Goal: Check status: Check status

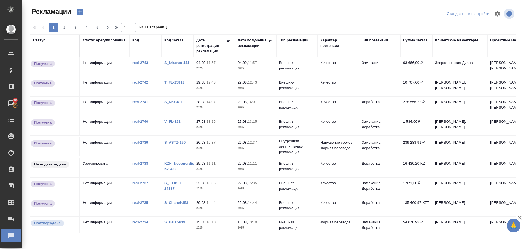
click at [175, 63] on link "S_krkarus-441" at bounding box center [176, 63] width 25 height 4
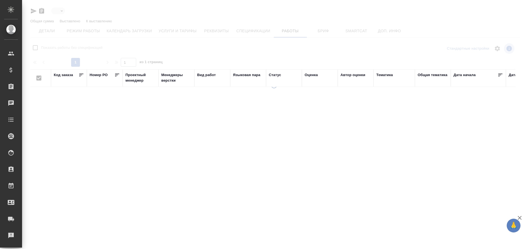
type input "active"
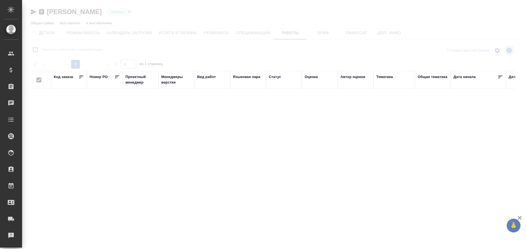
checkbox input "false"
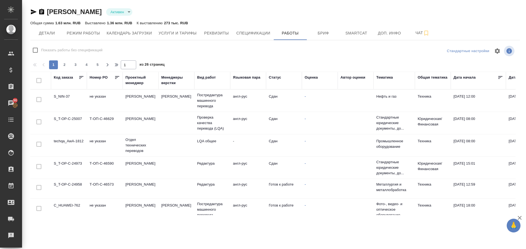
click at [60, 185] on td "S_T-OP-C-24958" at bounding box center [69, 188] width 36 height 19
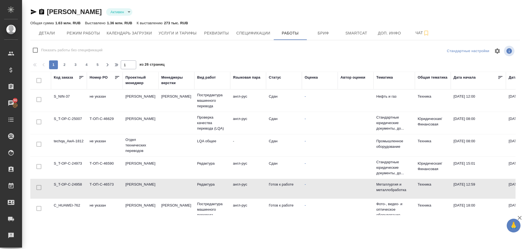
click at [60, 185] on td "S_T-OP-C-24958" at bounding box center [69, 188] width 36 height 19
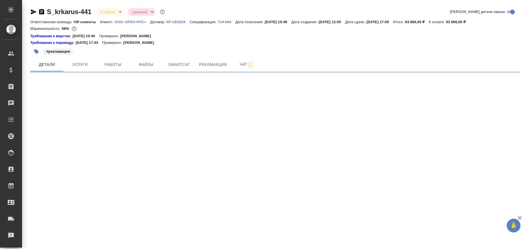
select select "RU"
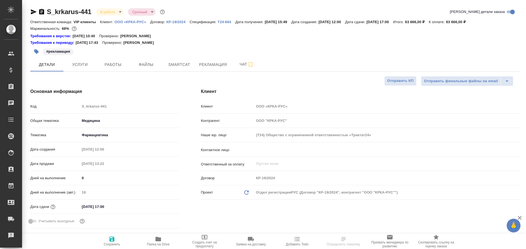
type textarea "x"
type input "Matveeva Anastasia"
type input "[PERSON_NAME]"
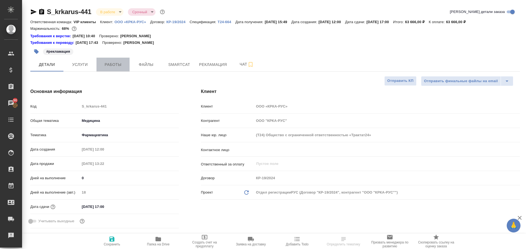
click at [111, 66] on span "Работы" at bounding box center [113, 64] width 26 height 7
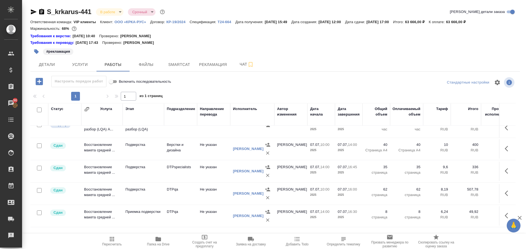
scroll to position [215, 0]
click at [213, 67] on span "Рекламация" at bounding box center [213, 64] width 28 height 7
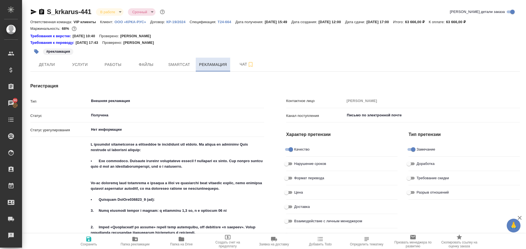
type textarea "x"
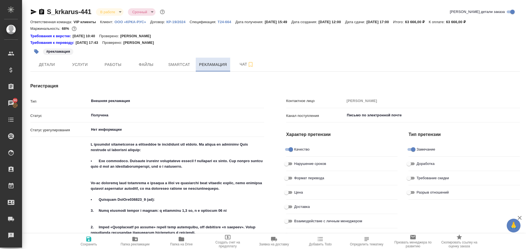
type textarea "x"
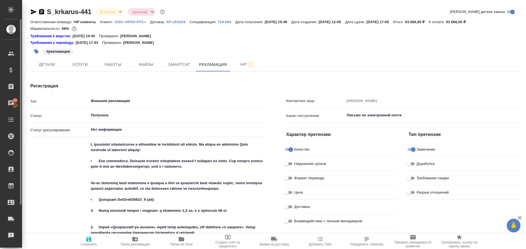
type textarea "x"
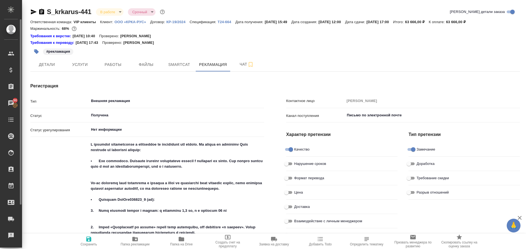
type textarea "x"
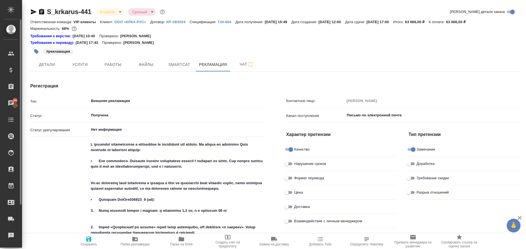
type textarea "x"
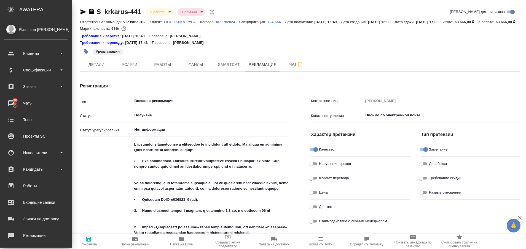
type textarea "x"
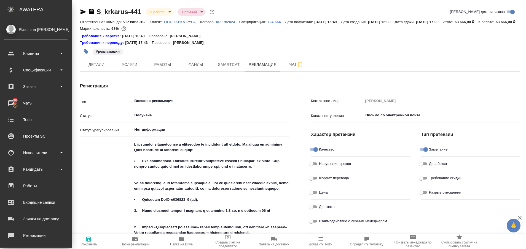
type textarea "x"
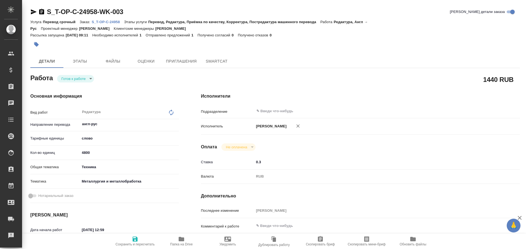
type textarea "x"
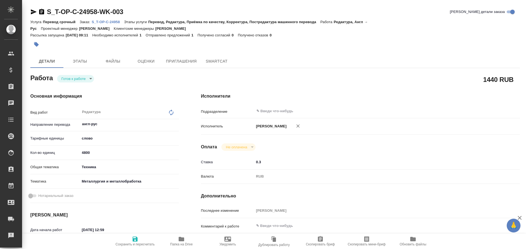
type textarea "x"
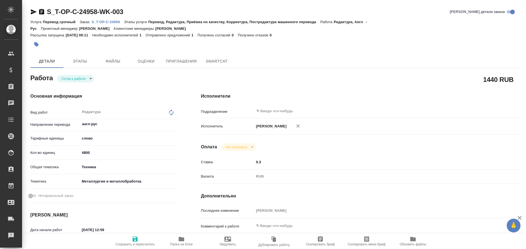
type textarea "x"
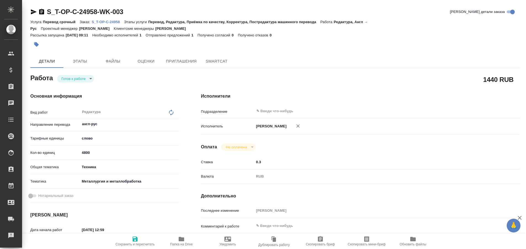
type textarea "x"
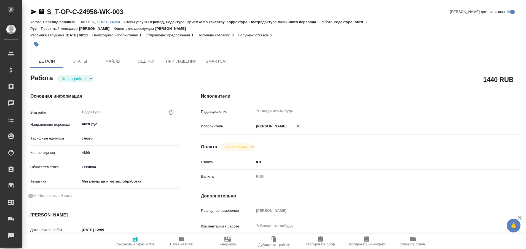
type textarea "x"
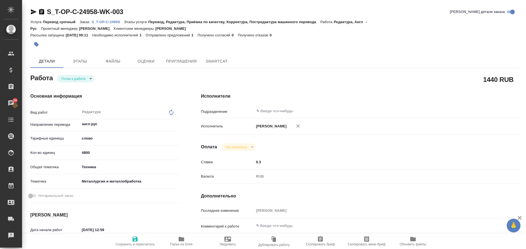
click at [114, 20] on link "S_T-OP-C-24958" at bounding box center [107, 21] width 32 height 5
click at [32, 10] on icon "button" at bounding box center [34, 11] width 6 height 5
click at [33, 13] on icon "button" at bounding box center [34, 11] width 6 height 5
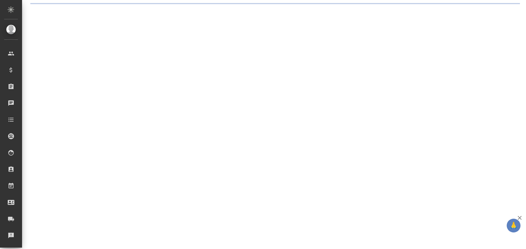
select select "RU"
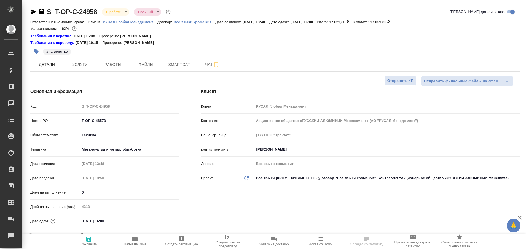
type textarea "x"
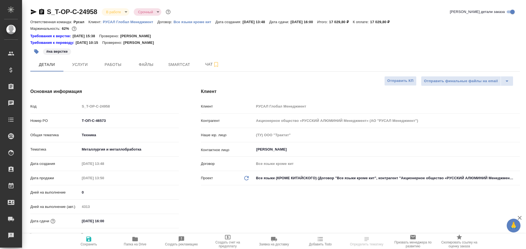
type textarea "x"
click at [120, 63] on span "Работы" at bounding box center [113, 64] width 26 height 7
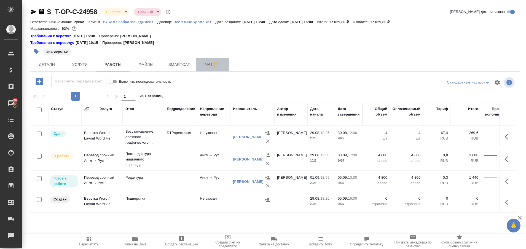
click at [210, 69] on button "Чат" at bounding box center [212, 65] width 33 height 14
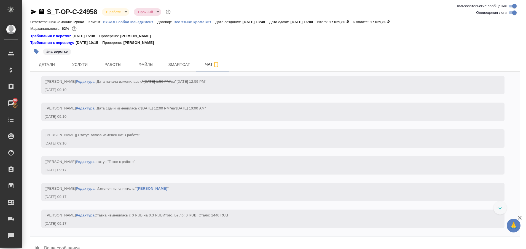
scroll to position [1081, 0]
click at [118, 68] on button "Работы" at bounding box center [112, 65] width 33 height 14
